Goal: Task Accomplishment & Management: Use online tool/utility

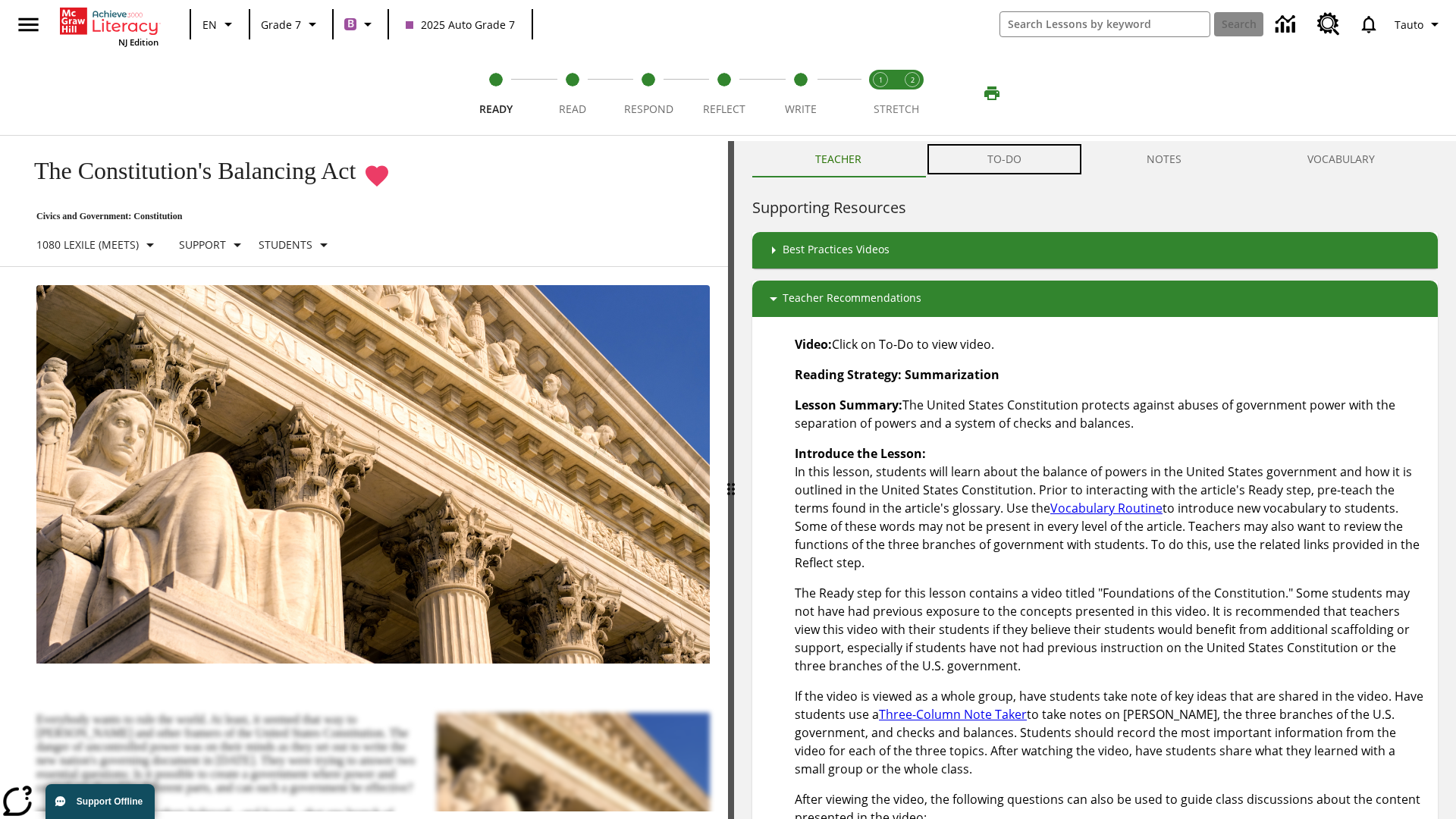
click at [1004, 159] on button "TO-DO" at bounding box center [1004, 159] width 160 height 36
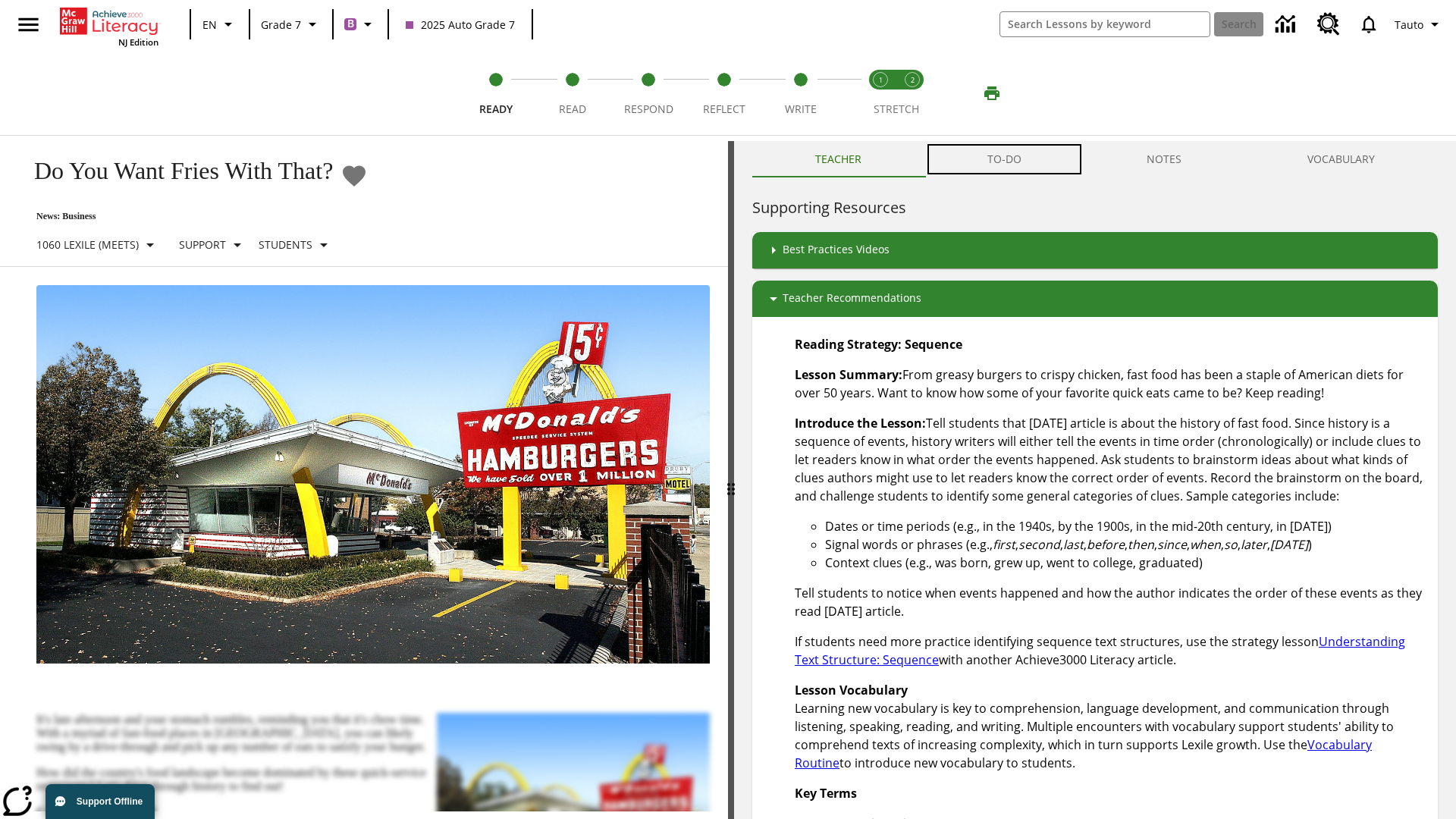
click at [1004, 159] on button "TO-DO" at bounding box center [1004, 159] width 160 height 36
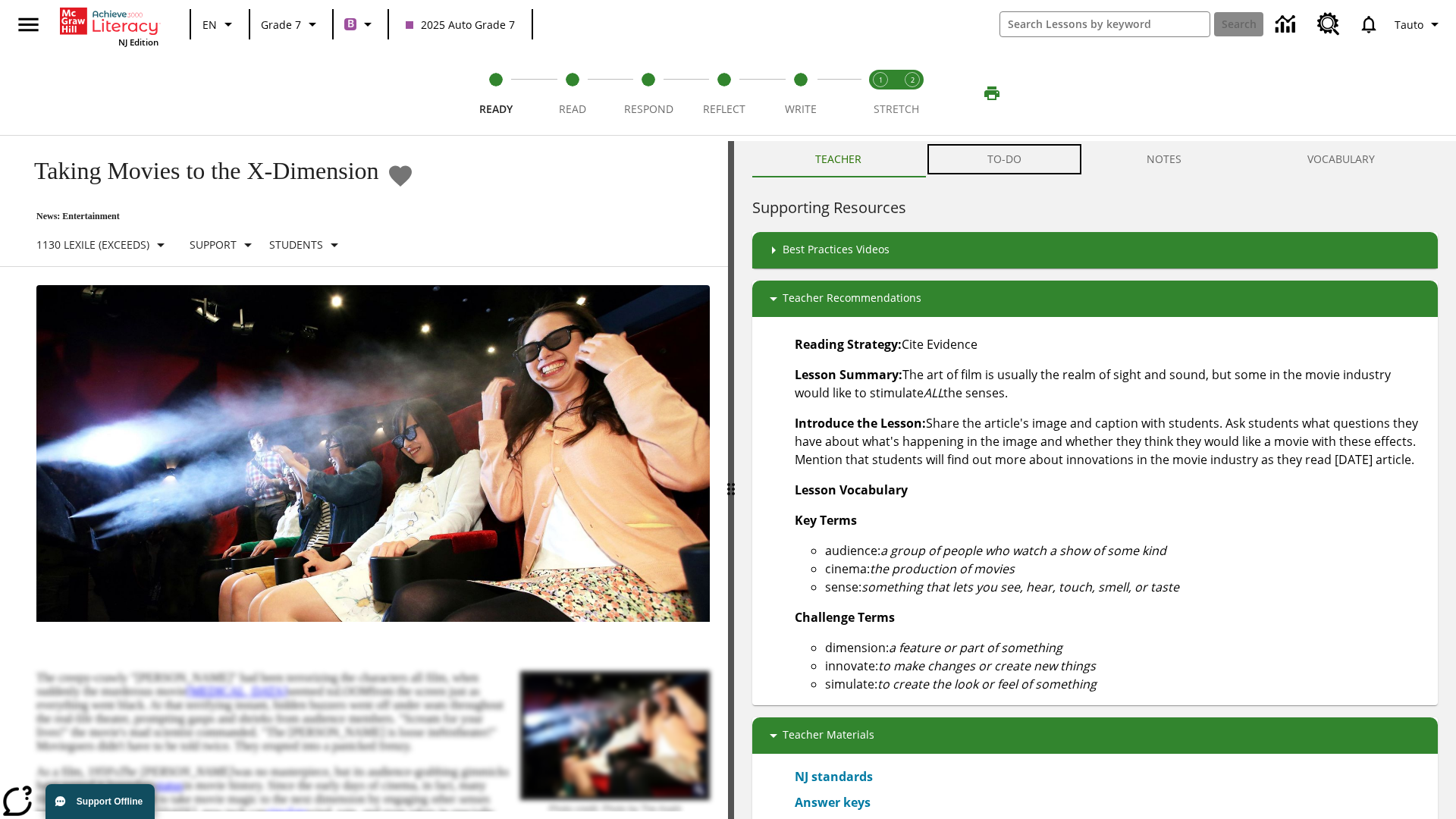
click at [1004, 159] on button "TO-DO" at bounding box center [1004, 159] width 160 height 36
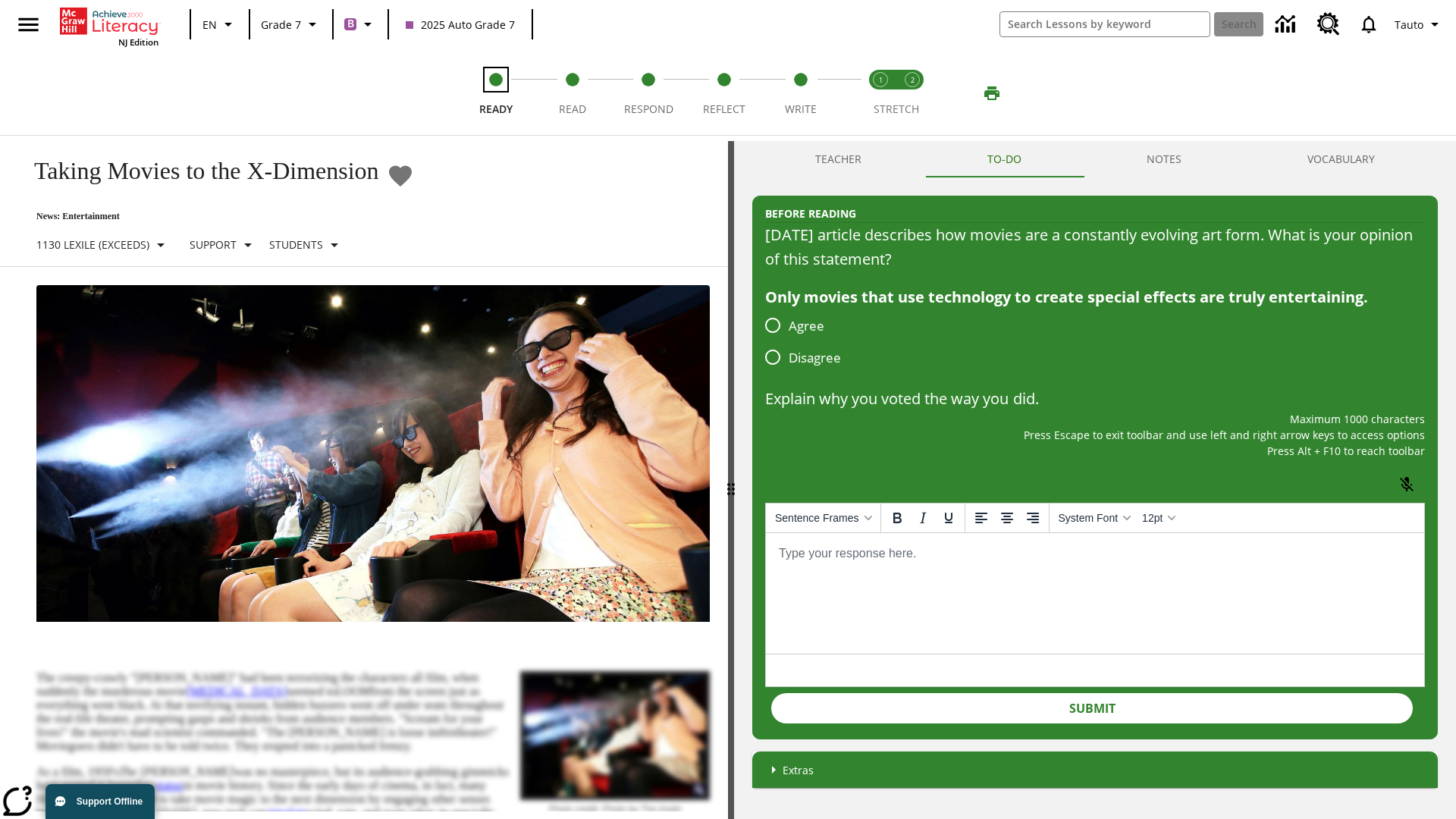
click at [496, 94] on span "Ready" at bounding box center [496, 103] width 34 height 27
click at [572, 94] on span "Read" at bounding box center [572, 103] width 27 height 27
